Goal: Transaction & Acquisition: Purchase product/service

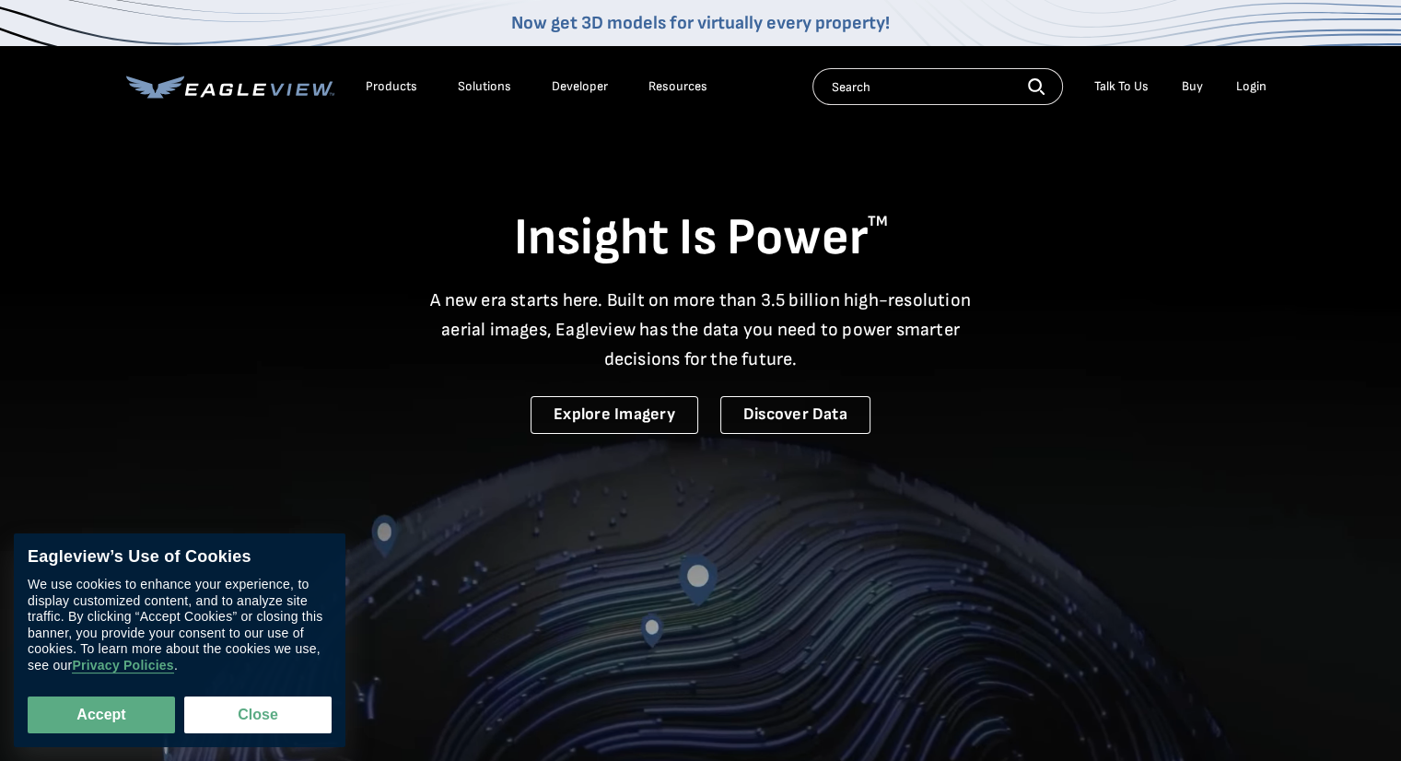
click at [1246, 91] on div "Login" at bounding box center [1251, 86] width 30 height 17
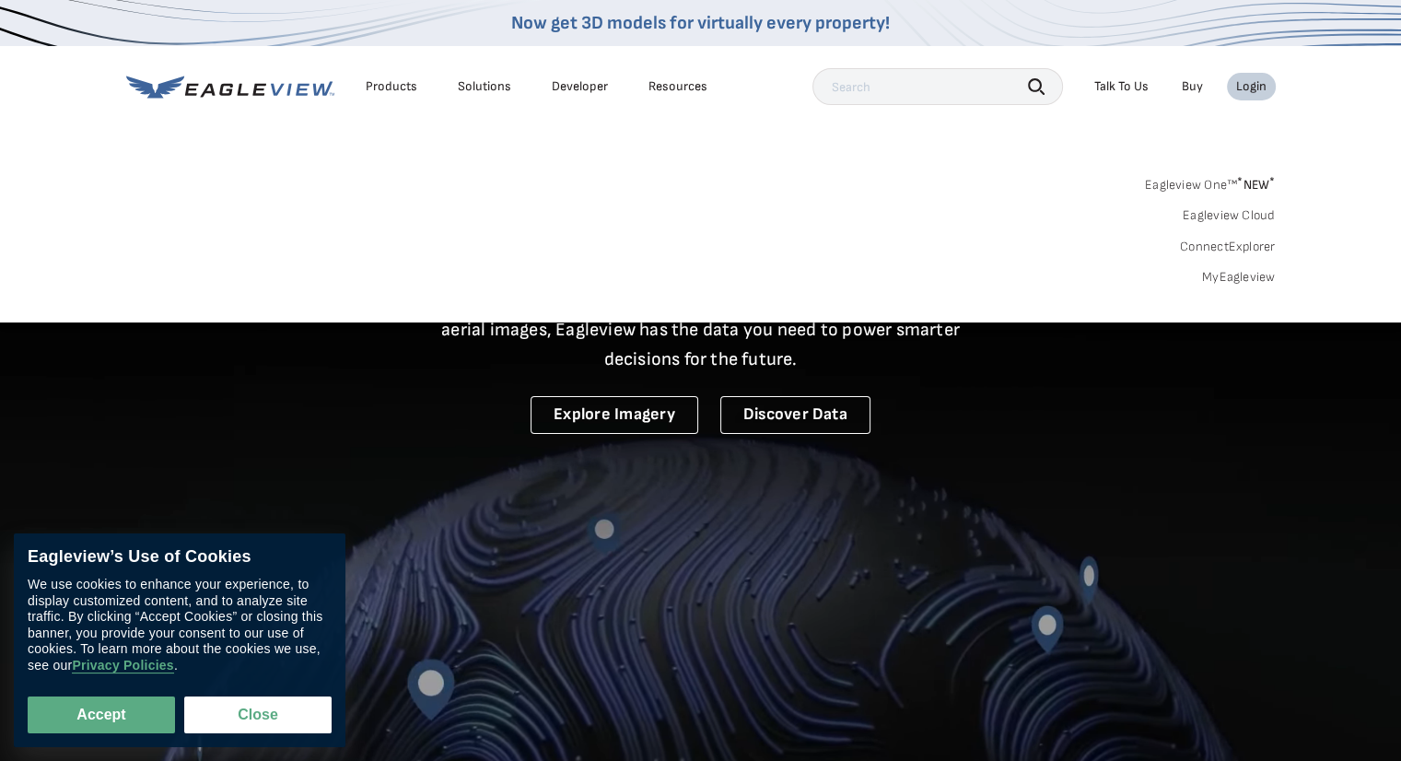
click at [1225, 275] on link "MyEagleview" at bounding box center [1239, 277] width 74 height 17
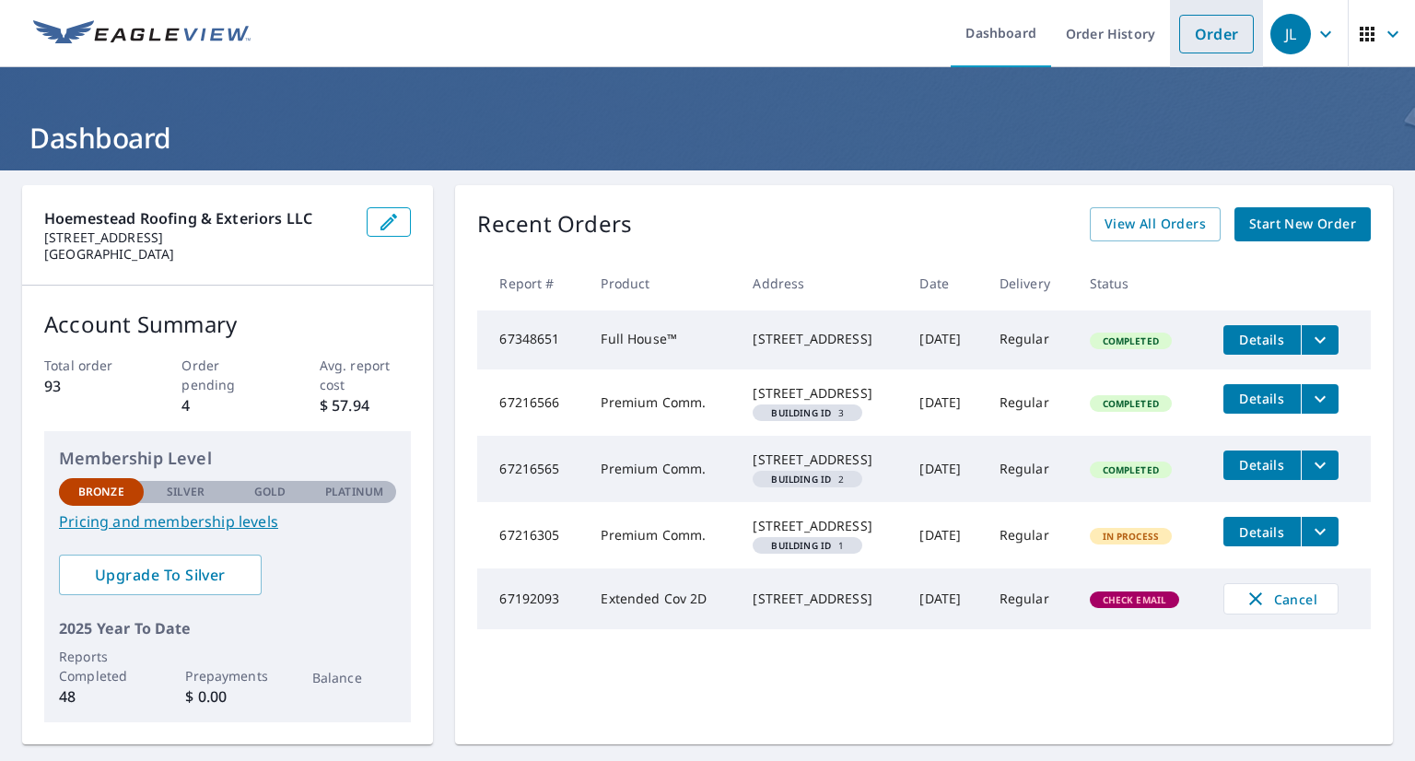
click at [1188, 41] on link "Order" at bounding box center [1216, 34] width 75 height 39
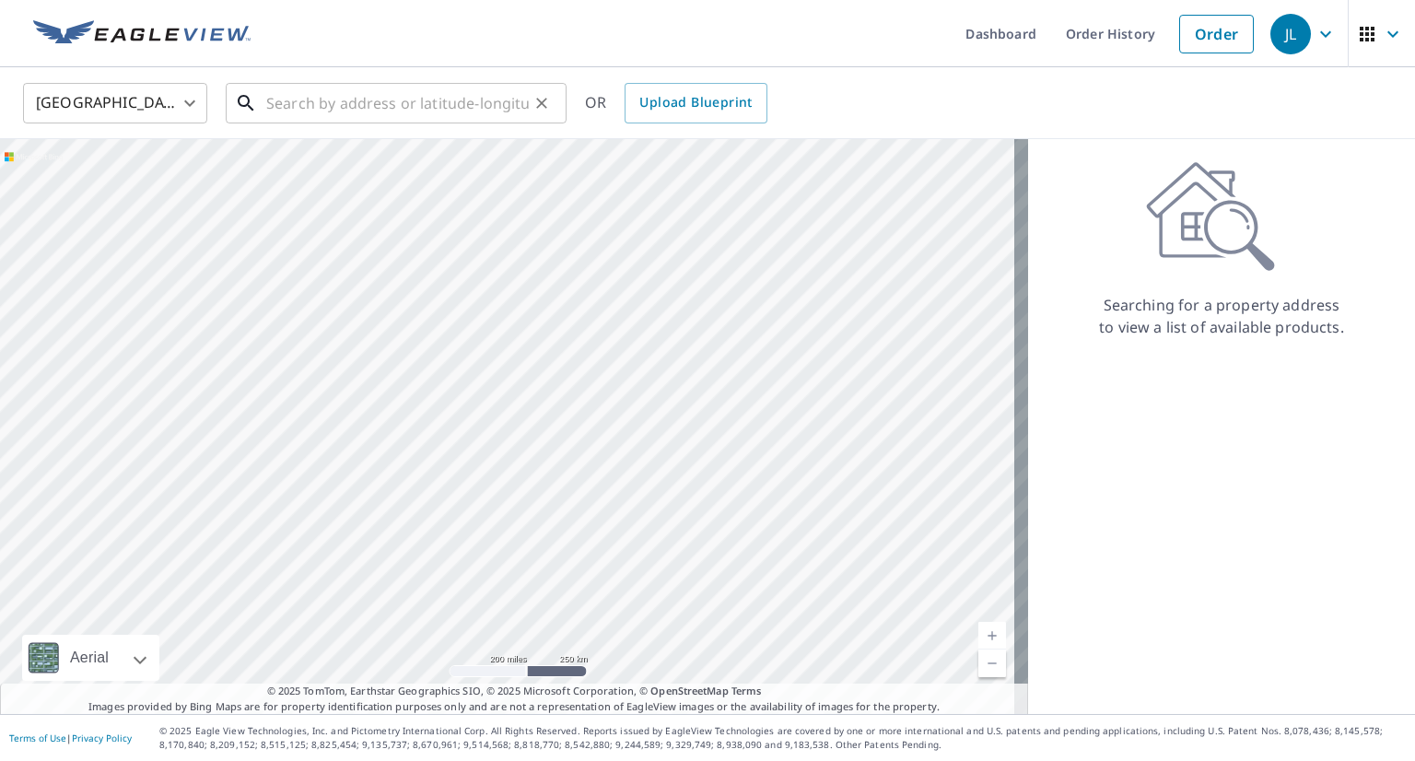
click at [406, 94] on input "text" at bounding box center [397, 103] width 263 height 52
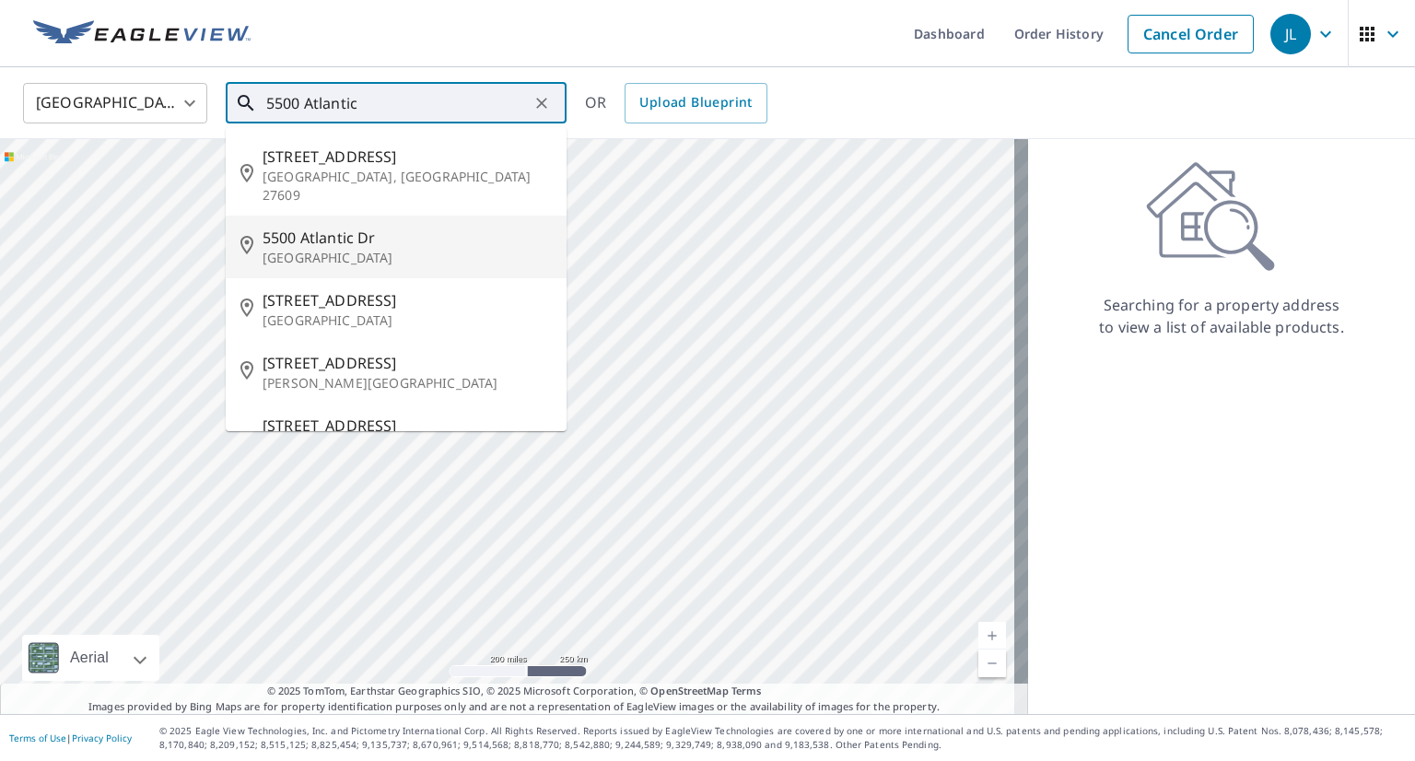
click at [331, 249] on p "[GEOGRAPHIC_DATA]" at bounding box center [407, 258] width 289 height 18
type input "[STREET_ADDRESS][PERSON_NAME]"
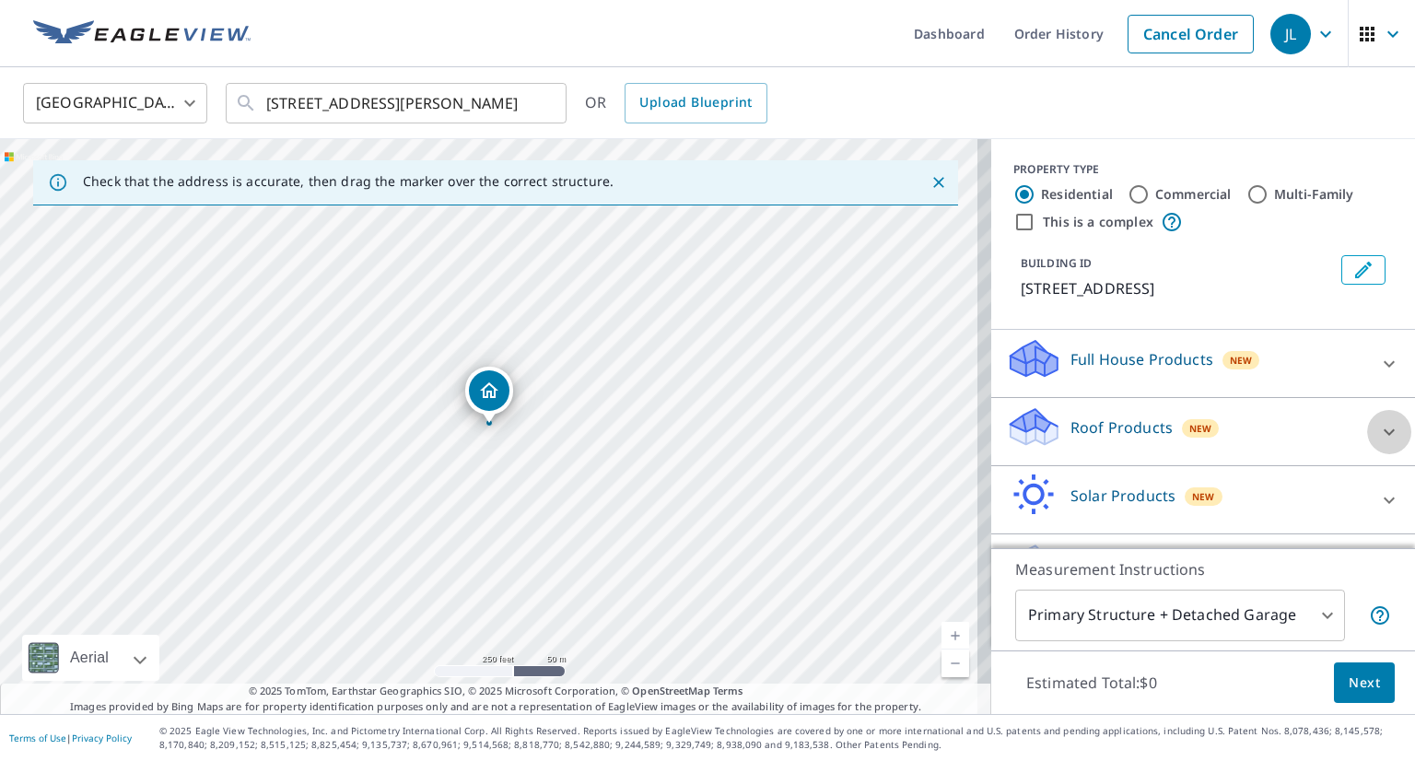
click at [1378, 429] on icon at bounding box center [1389, 432] width 22 height 22
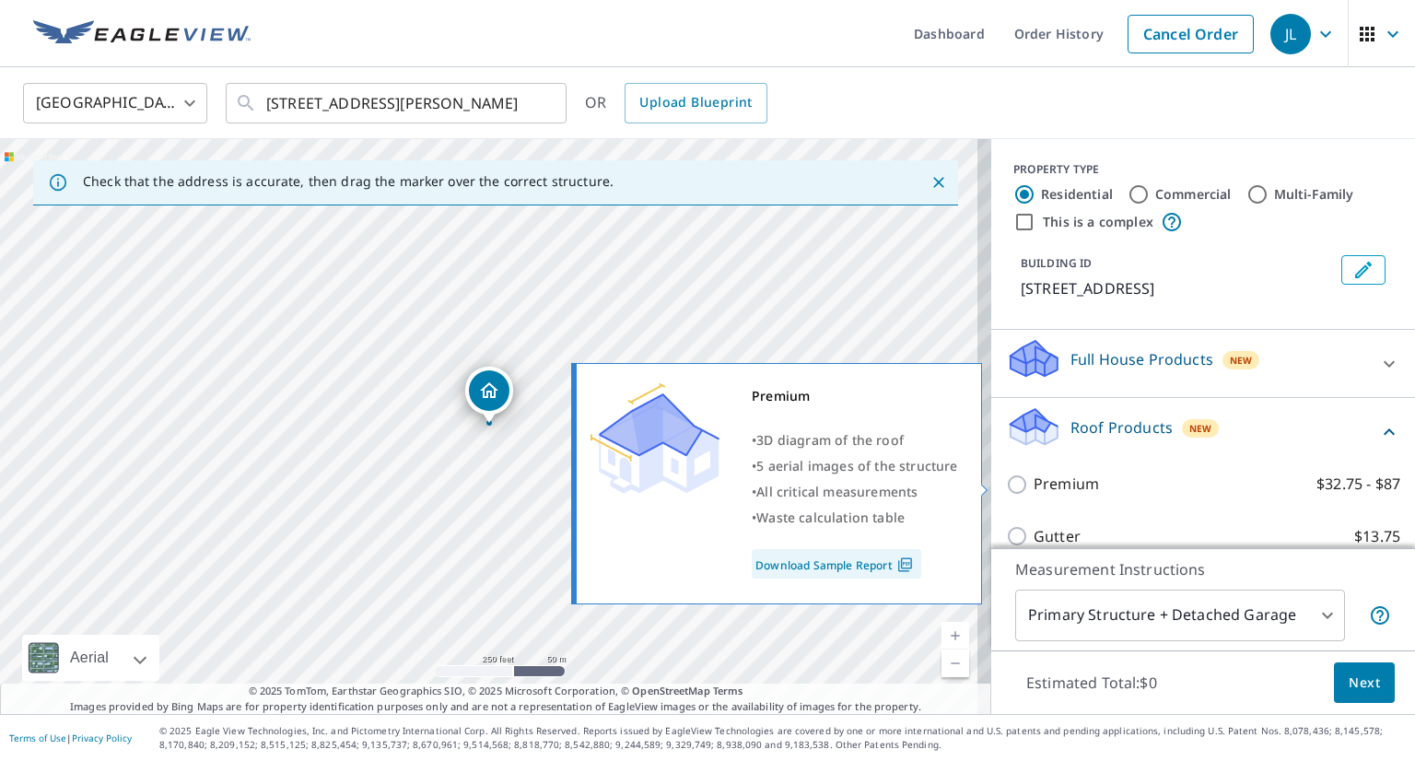
click at [1006, 490] on input "Premium $32.75 - $87" at bounding box center [1020, 485] width 28 height 22
checkbox input "true"
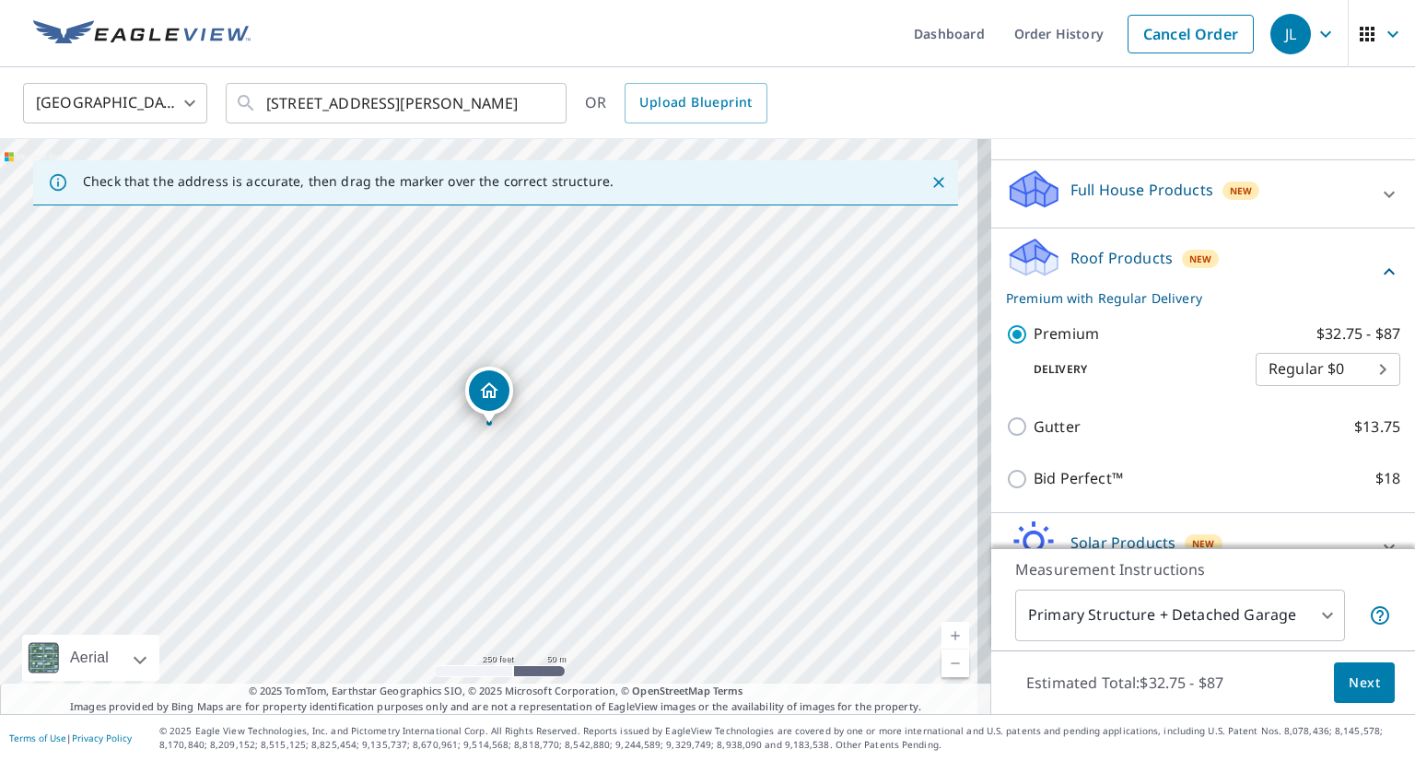
scroll to position [174, 0]
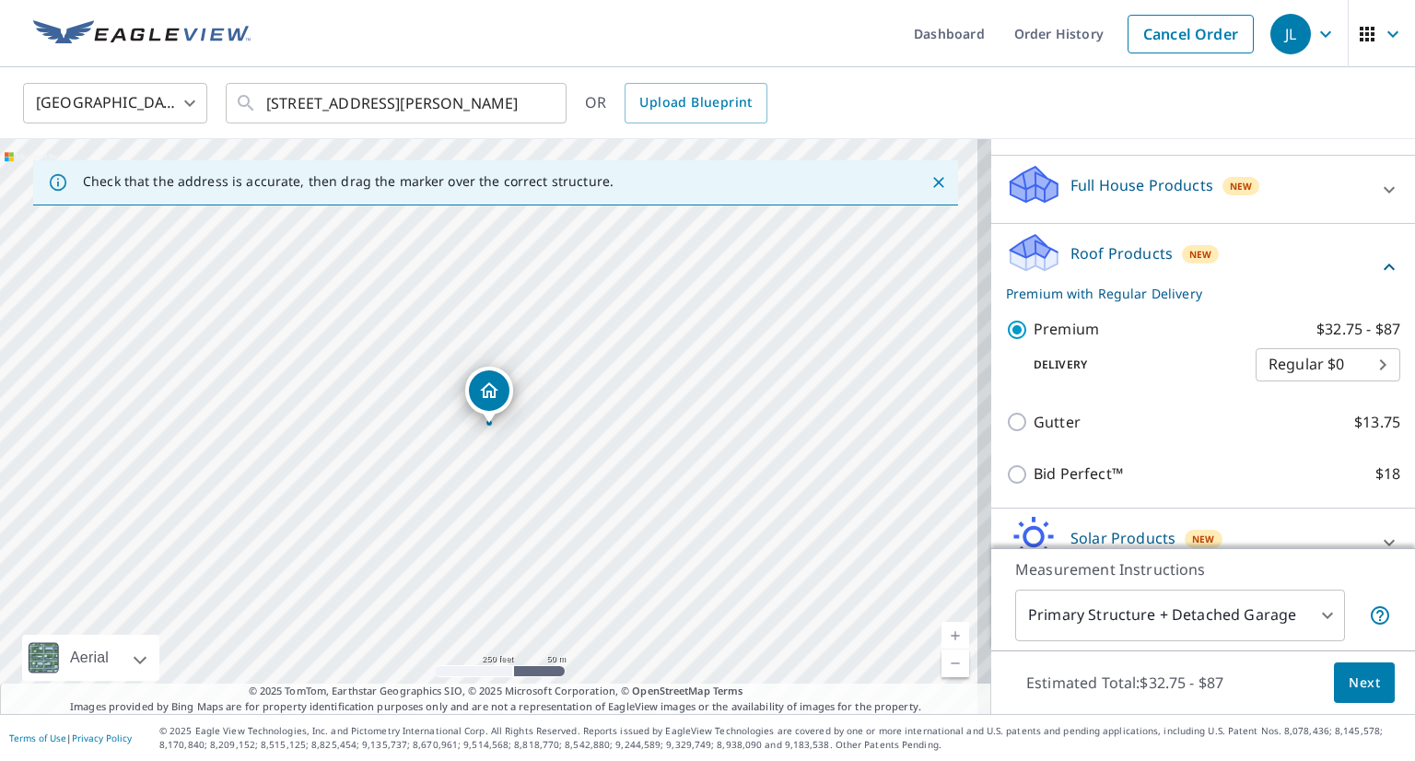
click at [1349, 673] on span "Next" at bounding box center [1364, 683] width 31 height 23
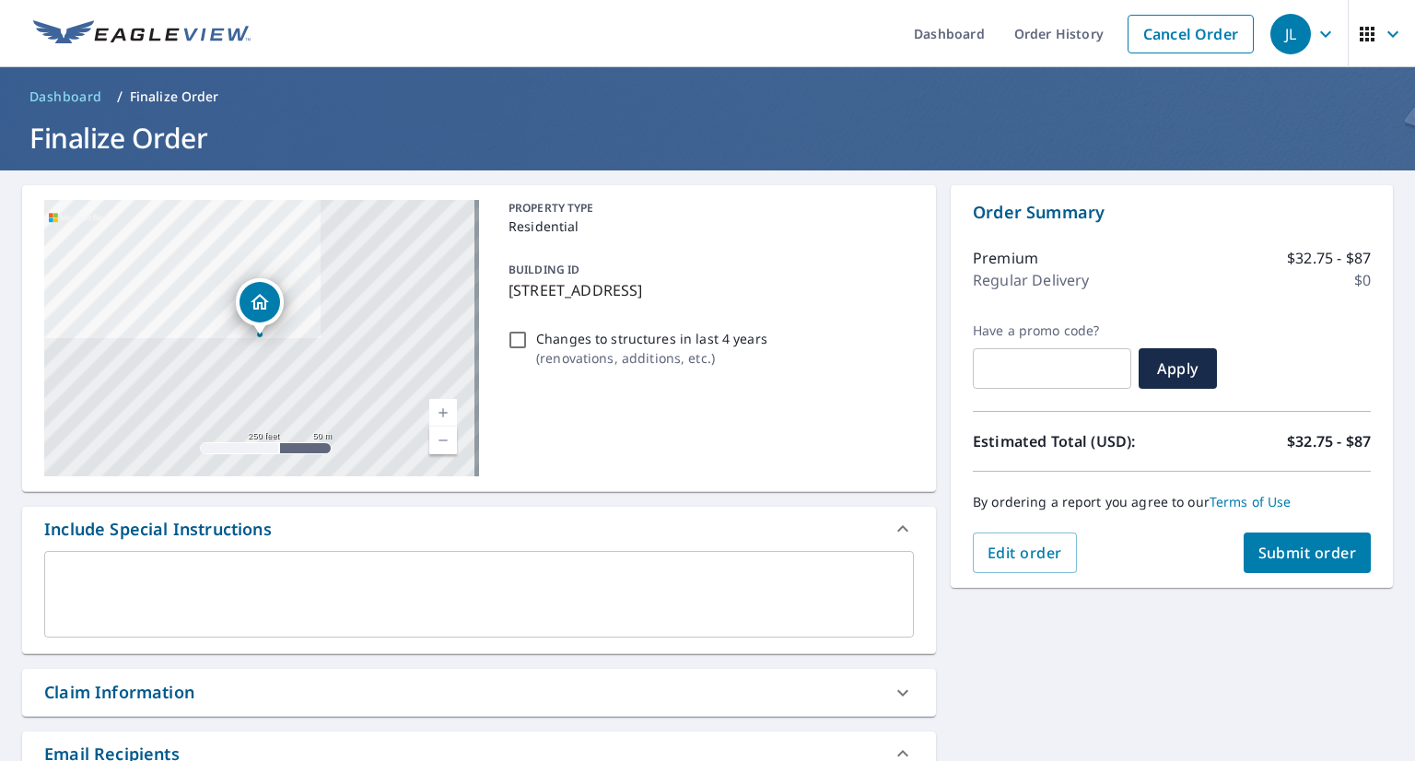
click at [1265, 548] on span "Submit order" at bounding box center [1307, 553] width 99 height 20
